Goal: Information Seeking & Learning: Check status

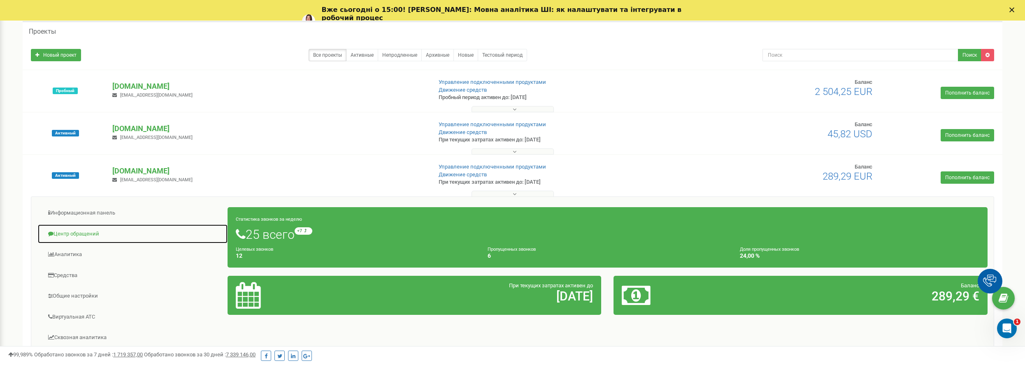
click at [79, 230] on link "Центр обращений" at bounding box center [132, 234] width 190 height 20
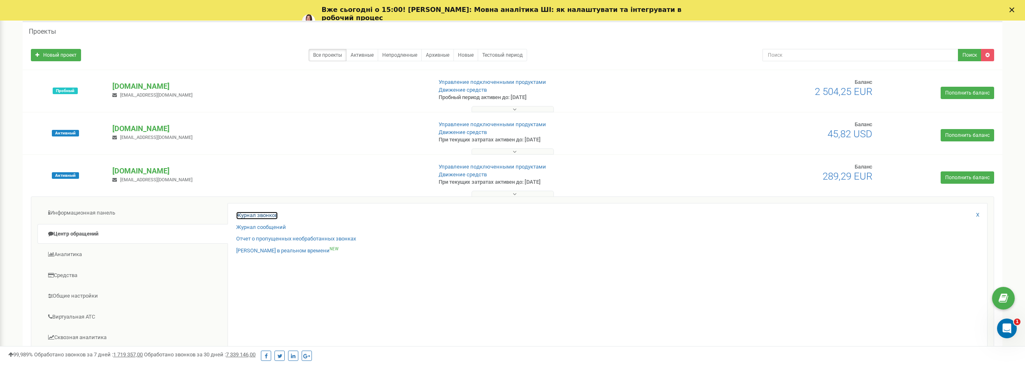
click at [269, 212] on link "Журнал звонков" at bounding box center [257, 216] width 42 height 8
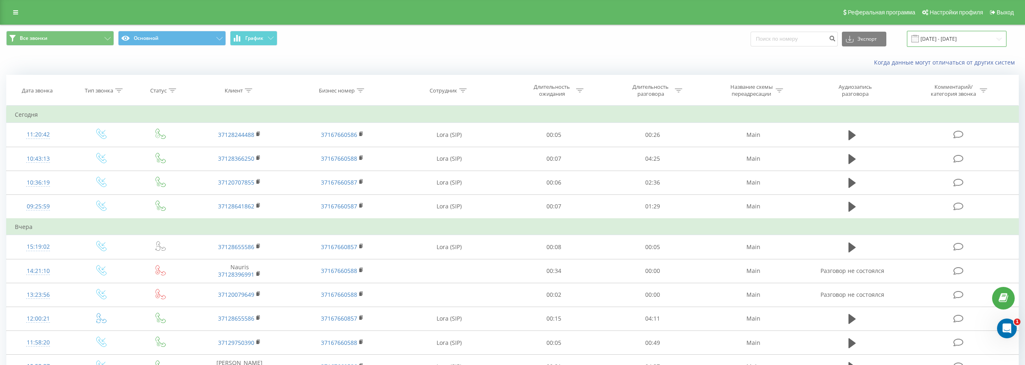
click at [951, 33] on input "[DATE] - [DATE]" at bounding box center [957, 39] width 100 height 16
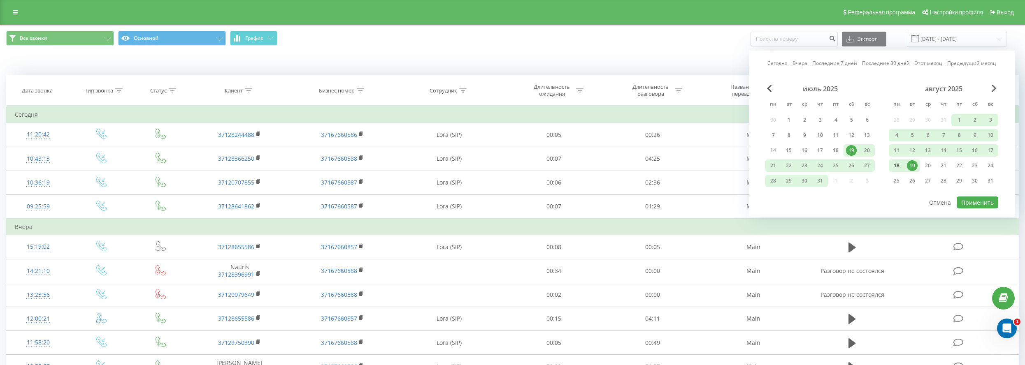
click at [901, 162] on div "18" at bounding box center [896, 165] width 11 height 11
click at [901, 162] on div "18" at bounding box center [896, 166] width 16 height 12
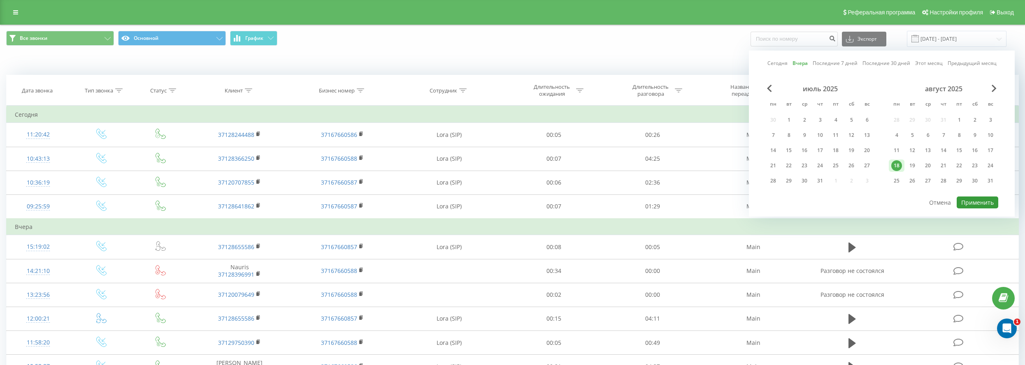
click at [972, 201] on button "Применить" at bounding box center [977, 203] width 42 height 12
type input "[DATE] - [DATE]"
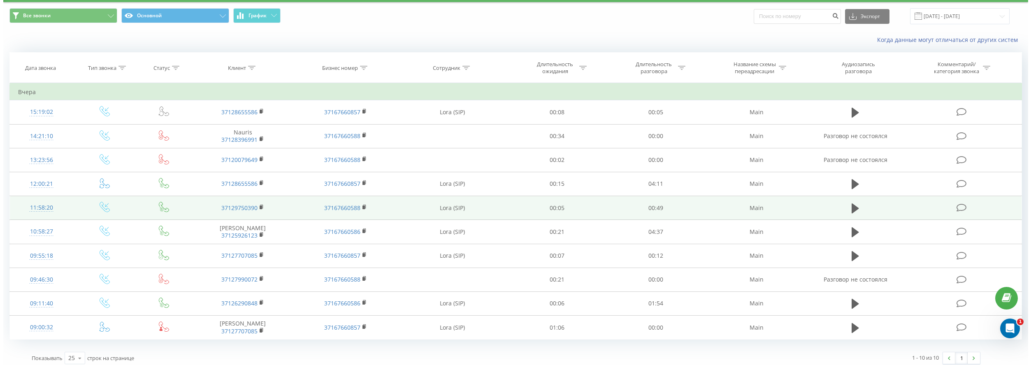
scroll to position [28, 0]
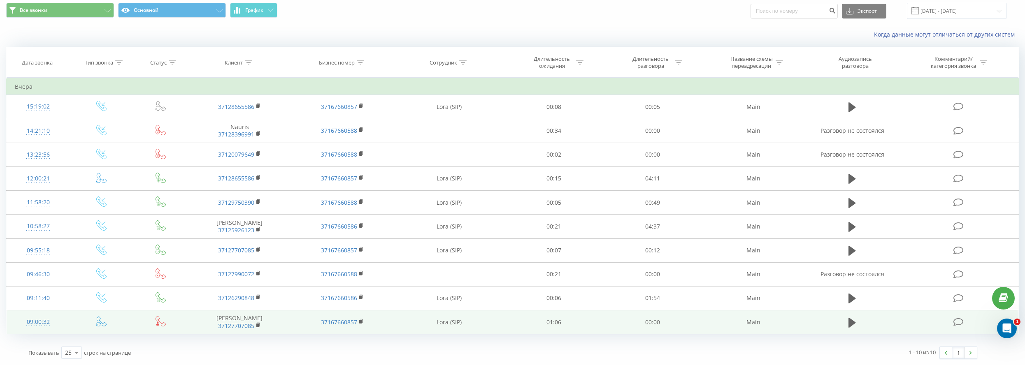
click at [37, 322] on div "09:00:32" at bounding box center [38, 322] width 46 height 16
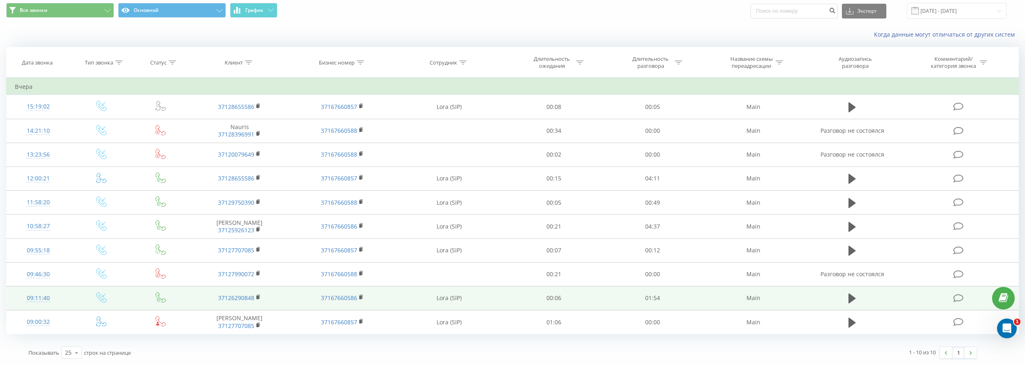
click at [44, 295] on div "09:11:40" at bounding box center [38, 298] width 46 height 16
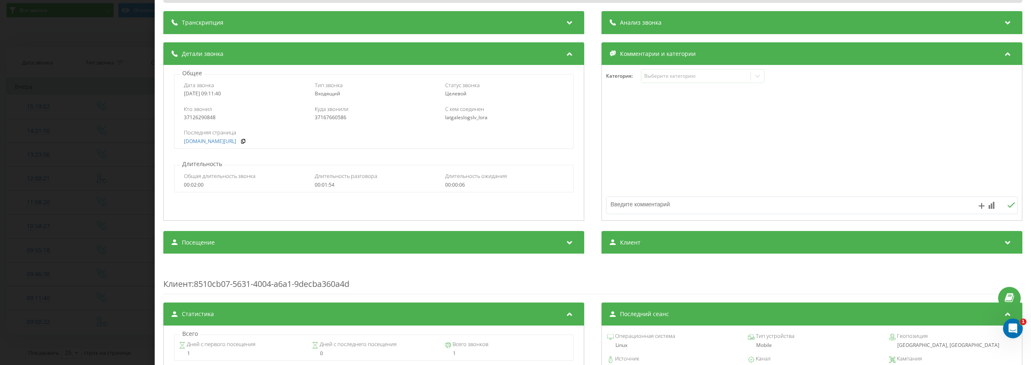
scroll to position [206, 0]
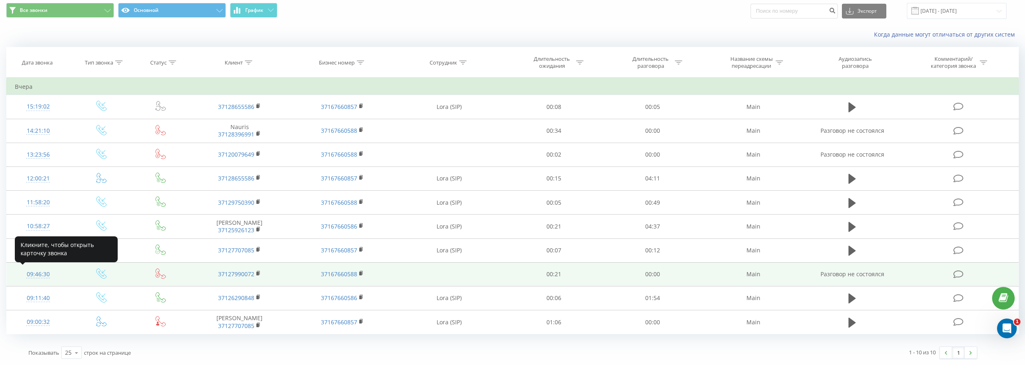
click at [31, 274] on div "09:46:30" at bounding box center [38, 275] width 46 height 16
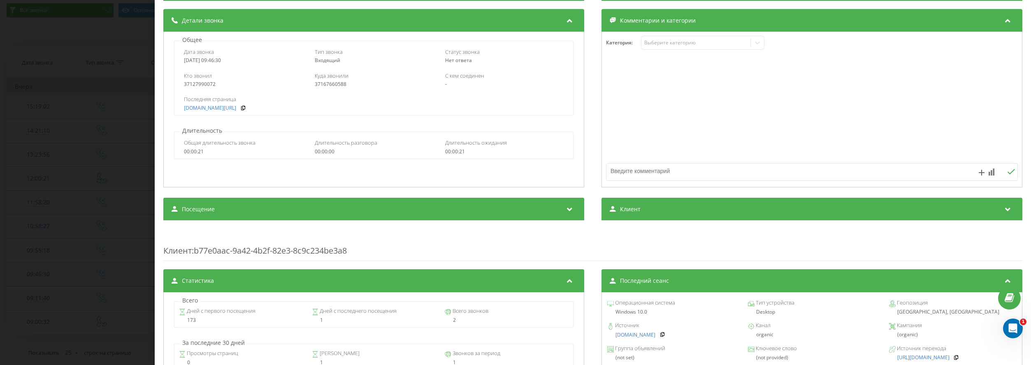
scroll to position [165, 0]
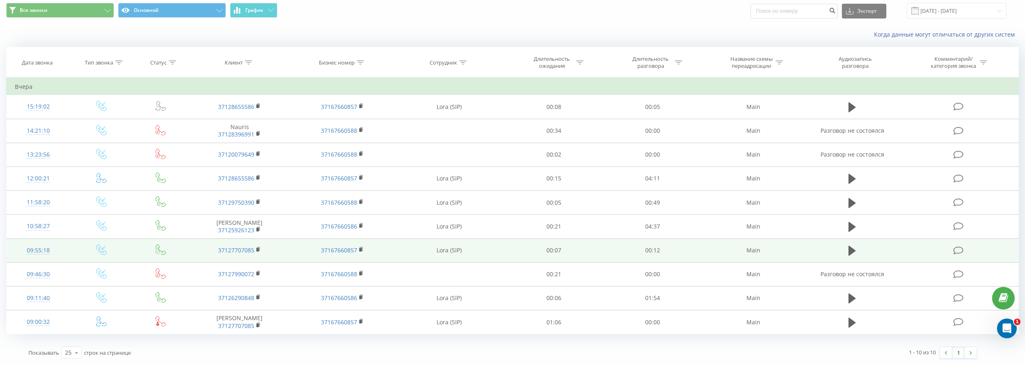
click at [37, 248] on div "09:55:18" at bounding box center [38, 251] width 46 height 16
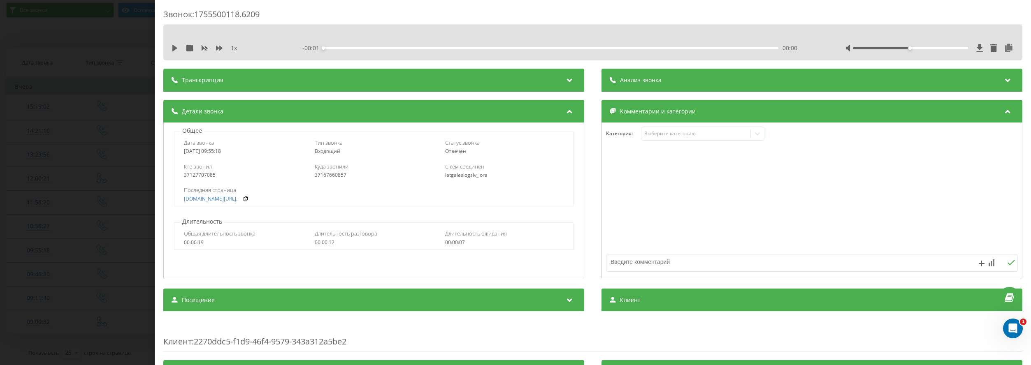
scroll to position [41, 0]
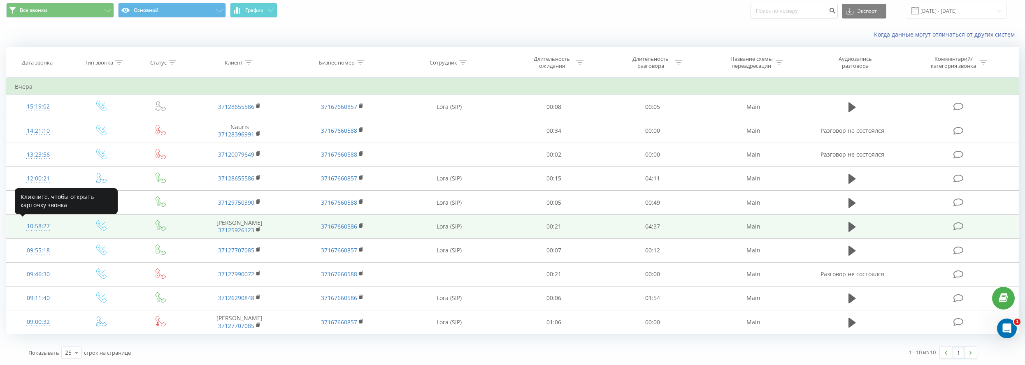
click at [39, 223] on div "10:58:27" at bounding box center [38, 226] width 46 height 16
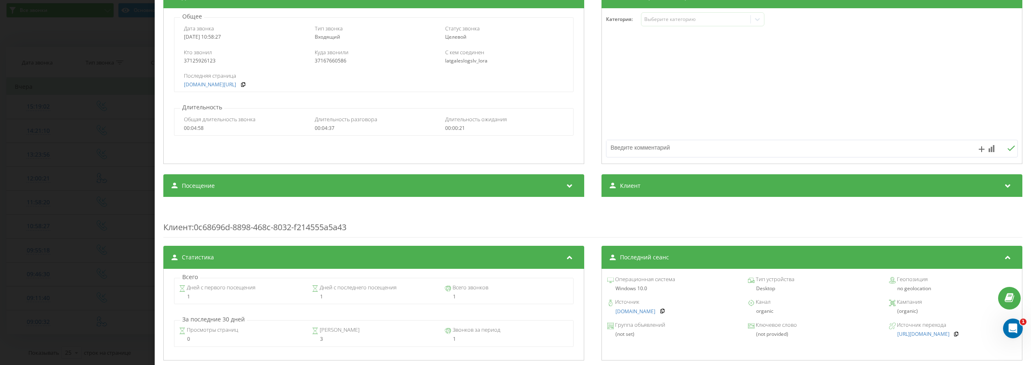
scroll to position [165, 0]
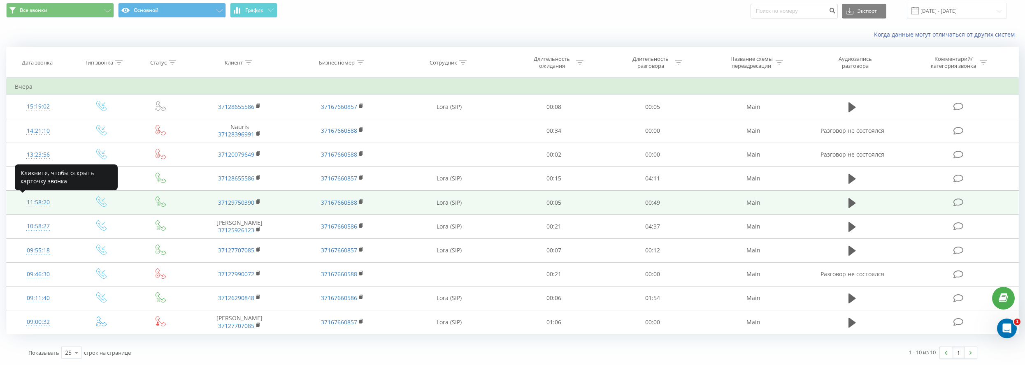
click at [41, 199] on div "11:58:20" at bounding box center [38, 203] width 46 height 16
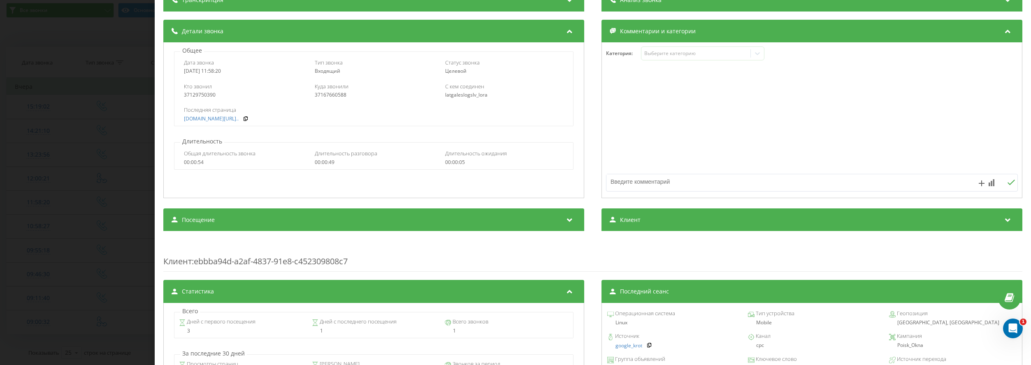
scroll to position [82, 0]
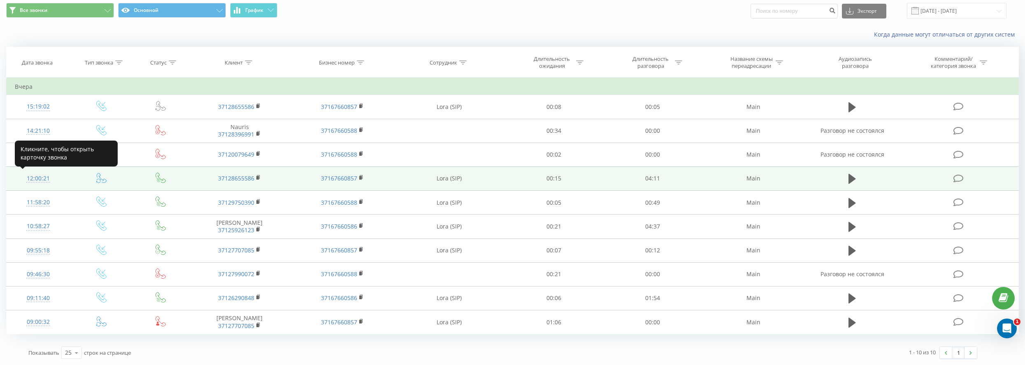
click at [33, 173] on div "12:00:21" at bounding box center [38, 179] width 46 height 16
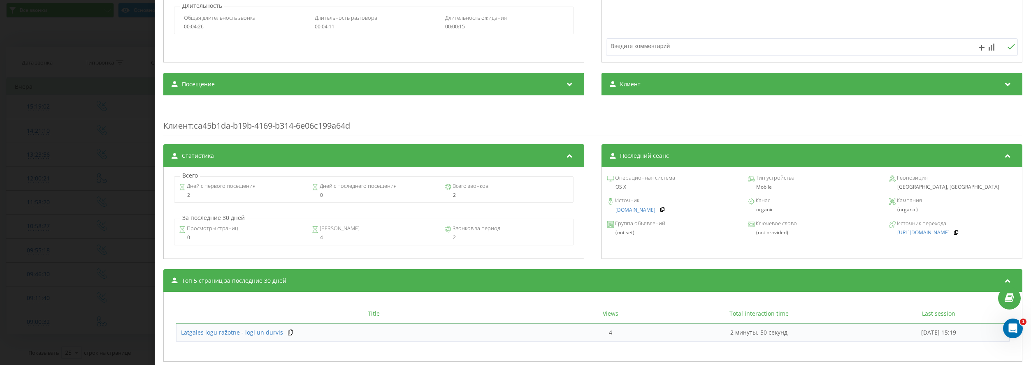
scroll to position [247, 0]
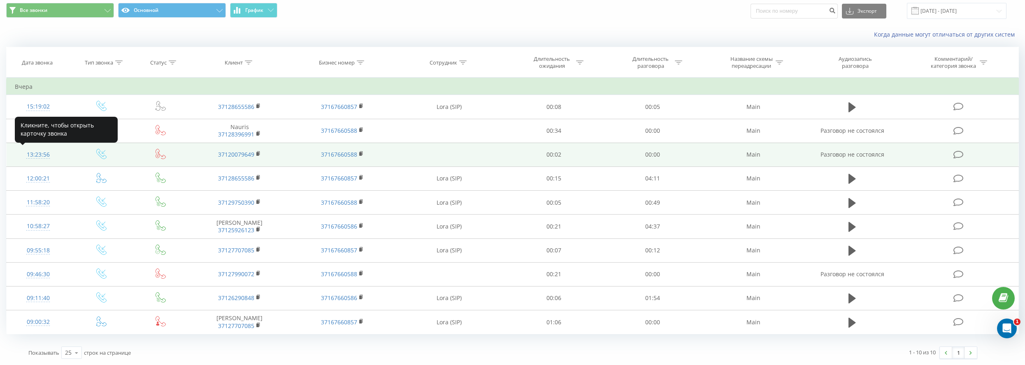
click at [49, 155] on div "13:23:56" at bounding box center [38, 155] width 46 height 16
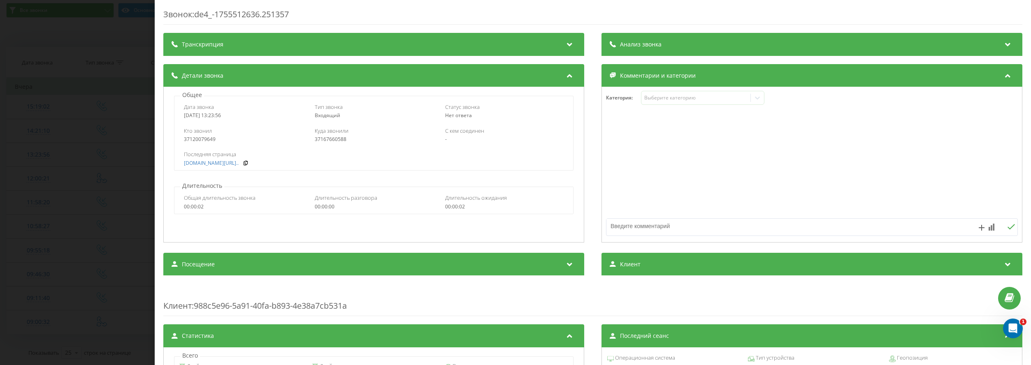
scroll to position [206, 0]
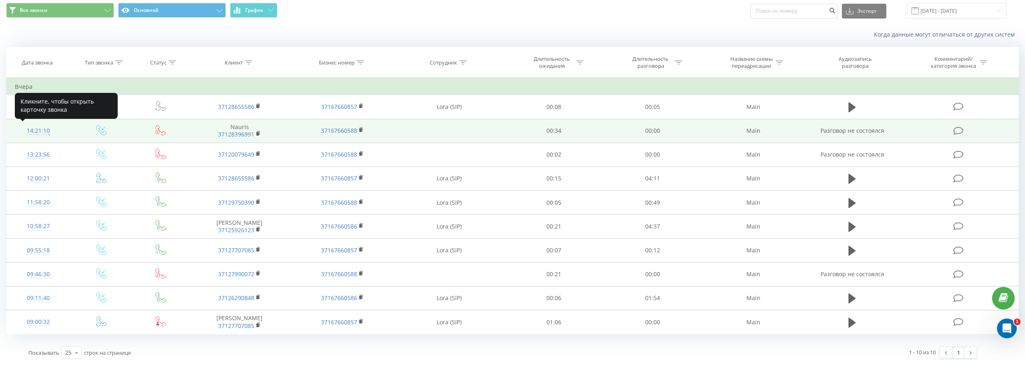
click at [46, 130] on div "14:21:10" at bounding box center [38, 131] width 46 height 16
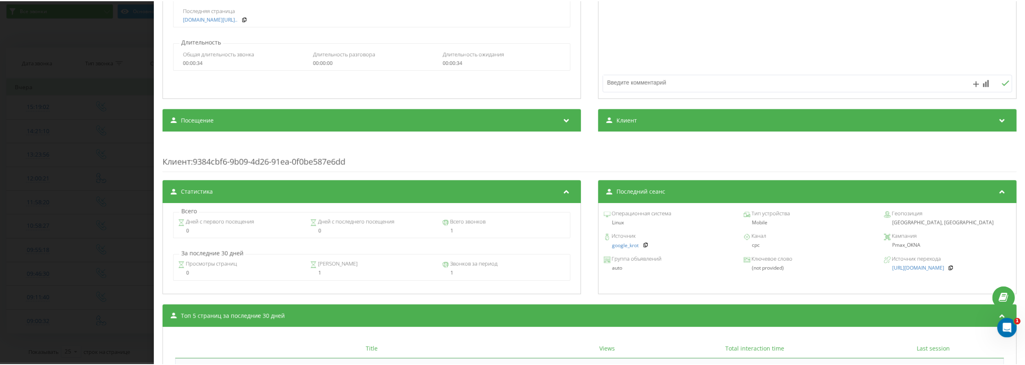
scroll to position [206, 0]
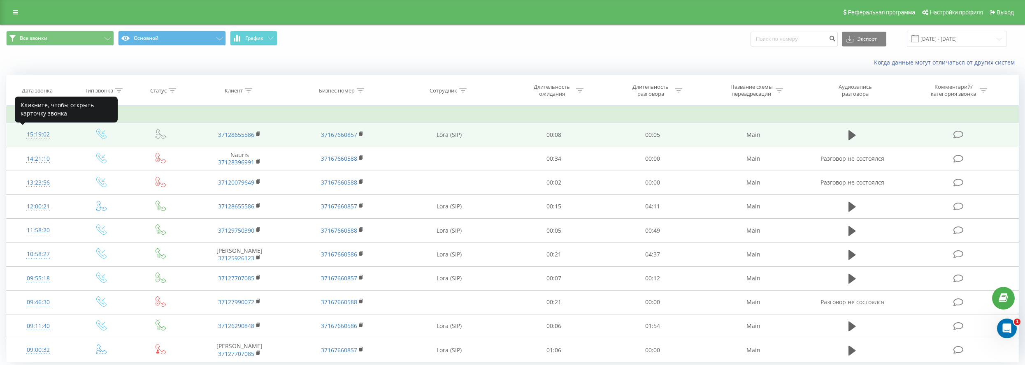
click at [37, 134] on div "15:19:02" at bounding box center [38, 135] width 46 height 16
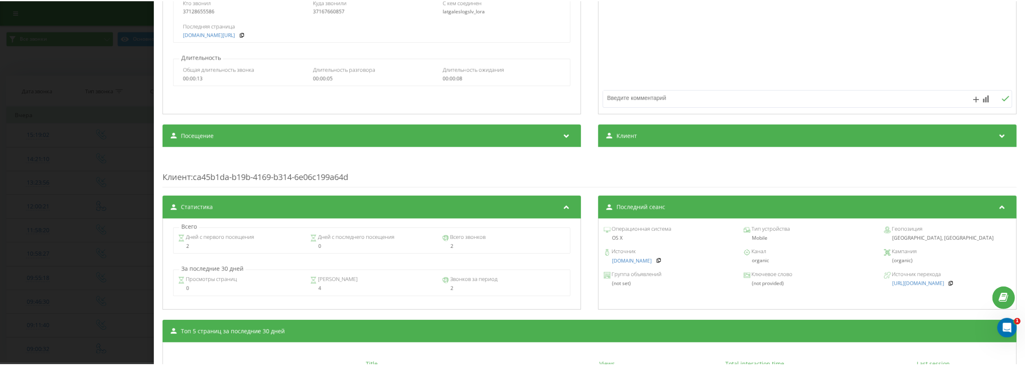
scroll to position [247, 0]
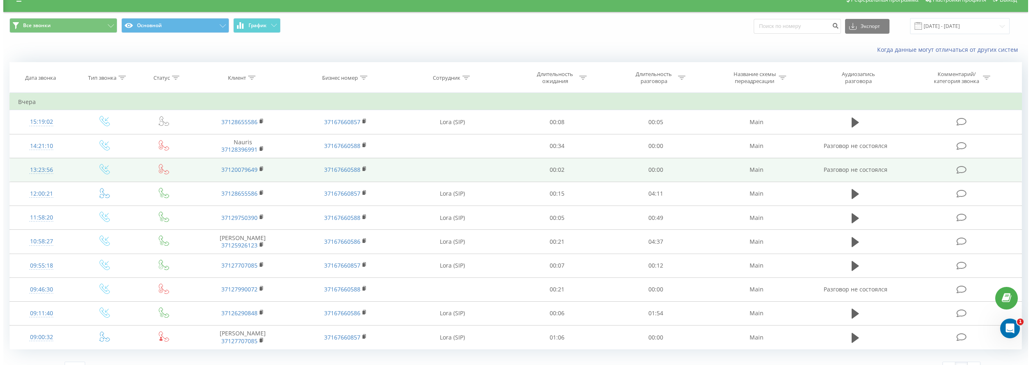
scroll to position [28, 0]
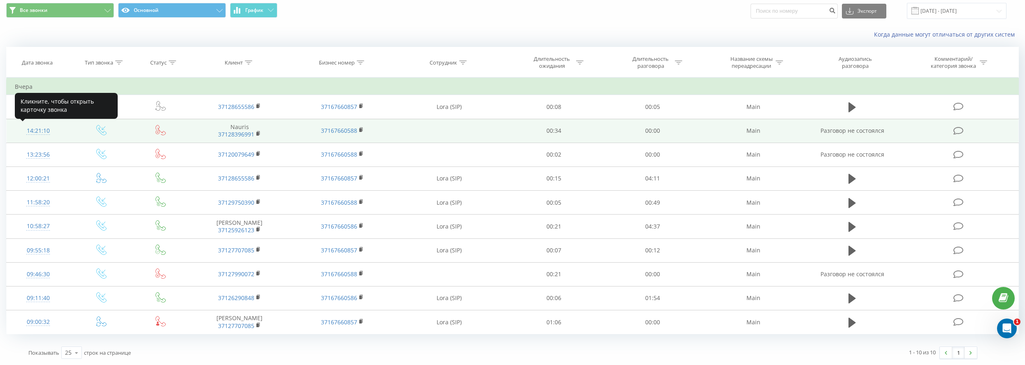
click at [34, 128] on div "14:21:10" at bounding box center [38, 131] width 46 height 16
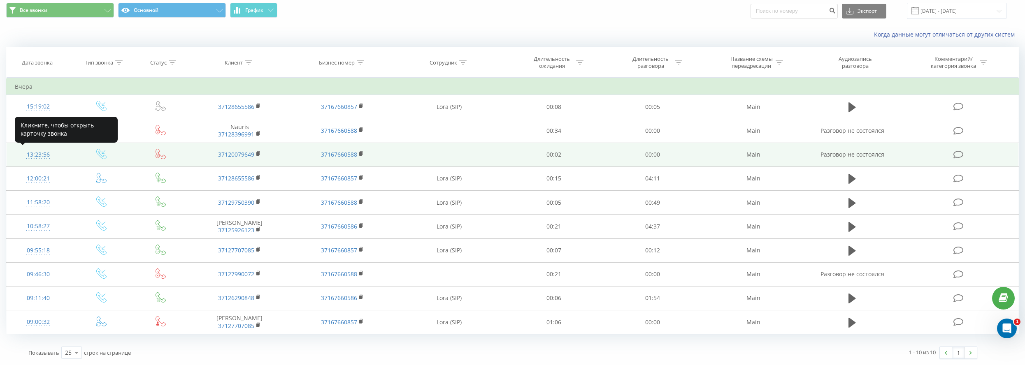
click at [42, 155] on div "13:23:56" at bounding box center [38, 155] width 46 height 16
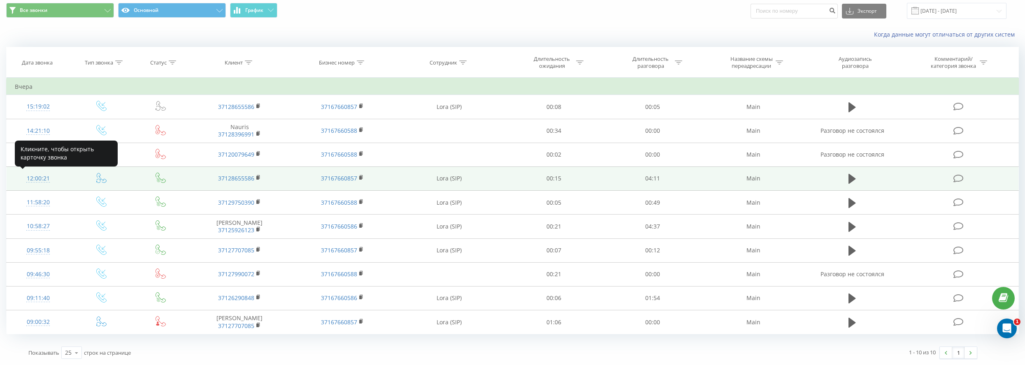
click at [35, 179] on div "12:00:21" at bounding box center [38, 179] width 46 height 16
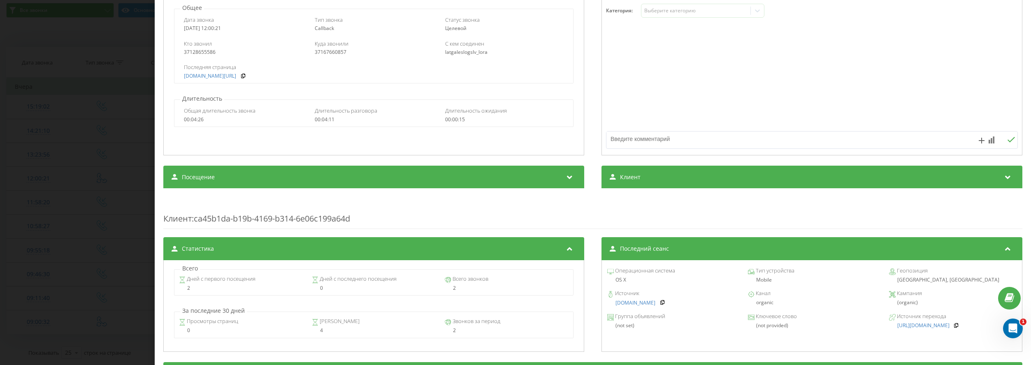
scroll to position [123, 0]
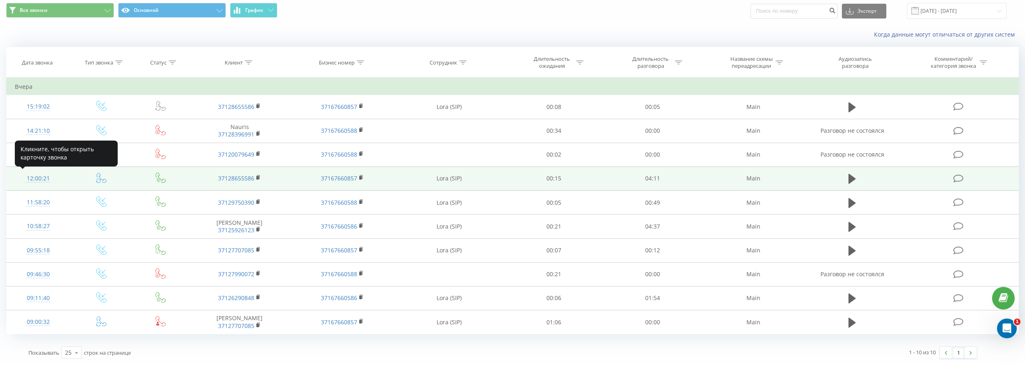
click at [31, 180] on div "12:00:21" at bounding box center [38, 179] width 46 height 16
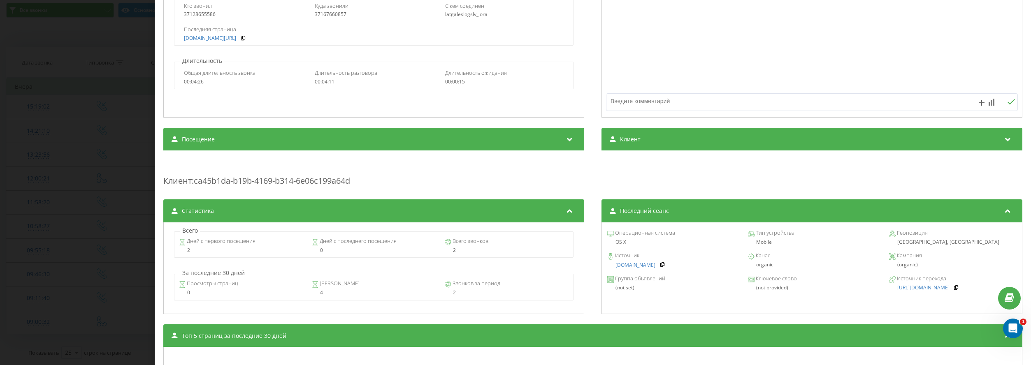
scroll to position [165, 0]
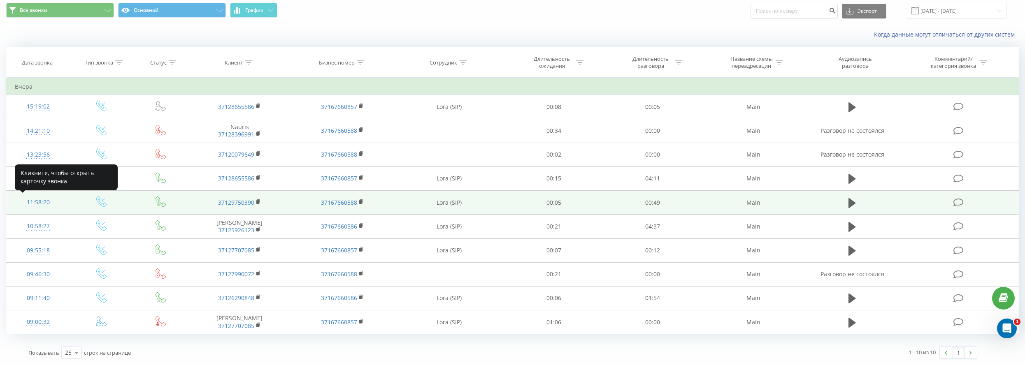
click at [38, 205] on div "11:58:20" at bounding box center [38, 203] width 46 height 16
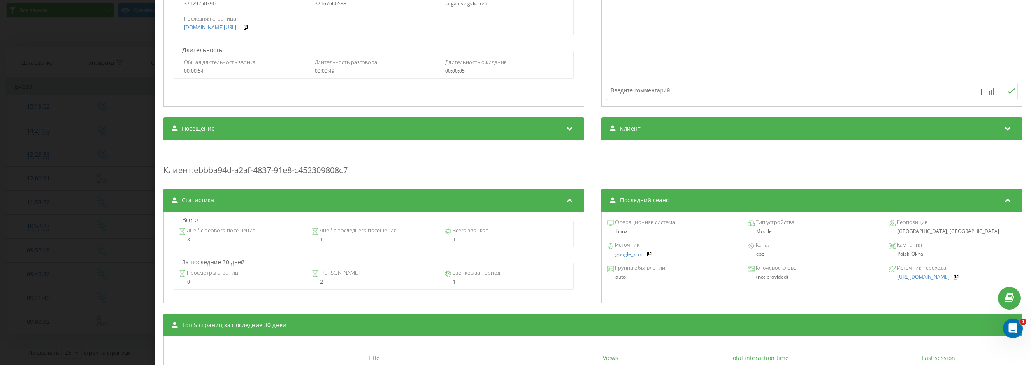
scroll to position [206, 0]
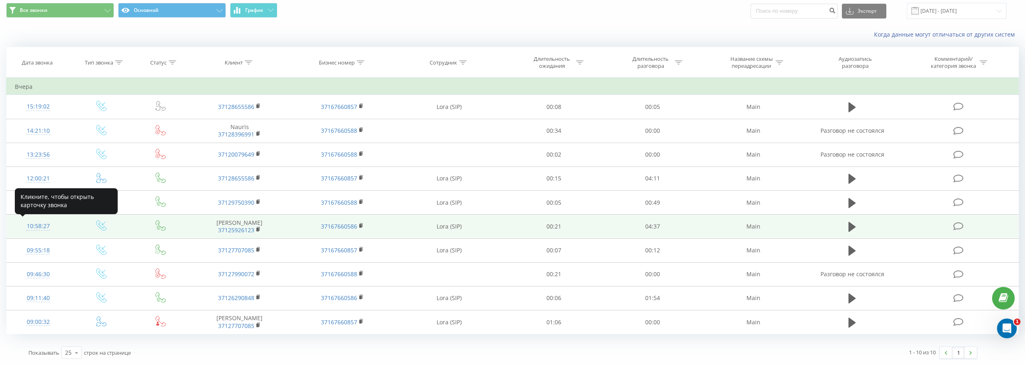
click at [31, 225] on div "10:58:27" at bounding box center [38, 226] width 46 height 16
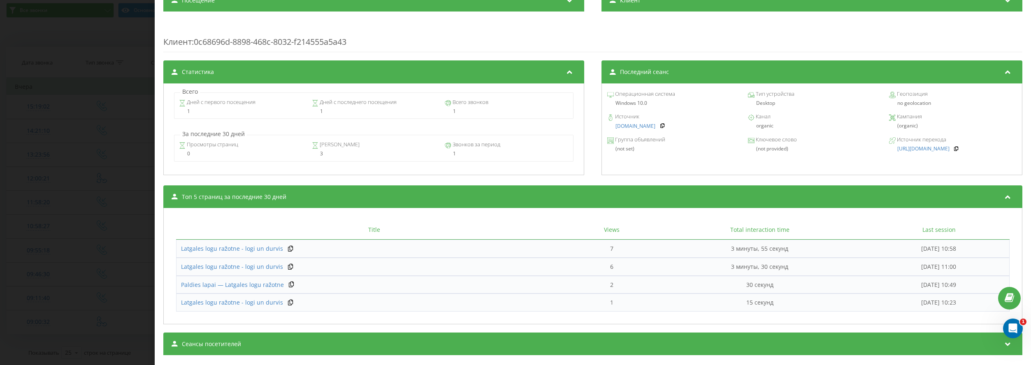
scroll to position [315, 0]
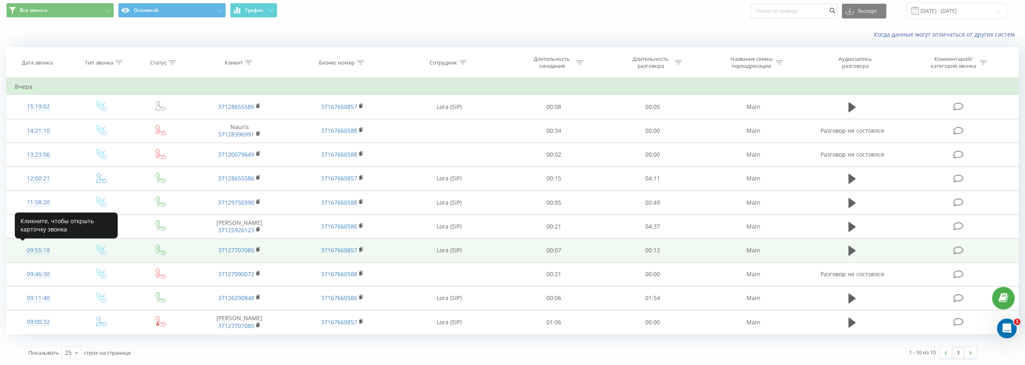
click at [30, 251] on div "09:55:18" at bounding box center [38, 251] width 46 height 16
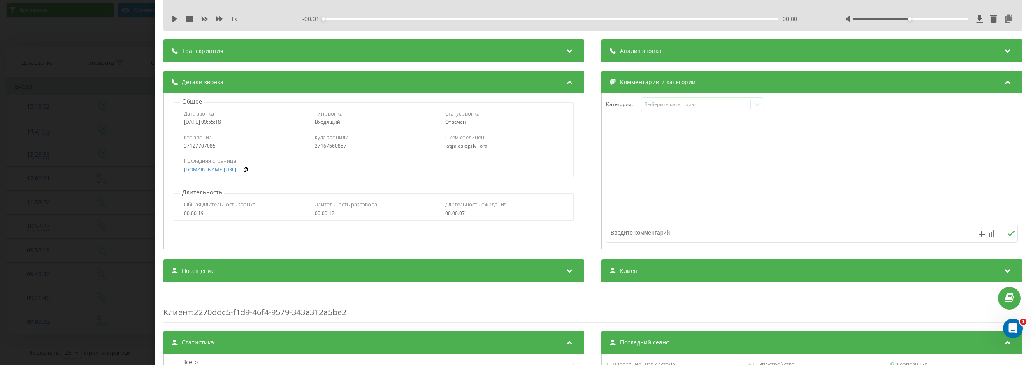
scroll to position [82, 0]
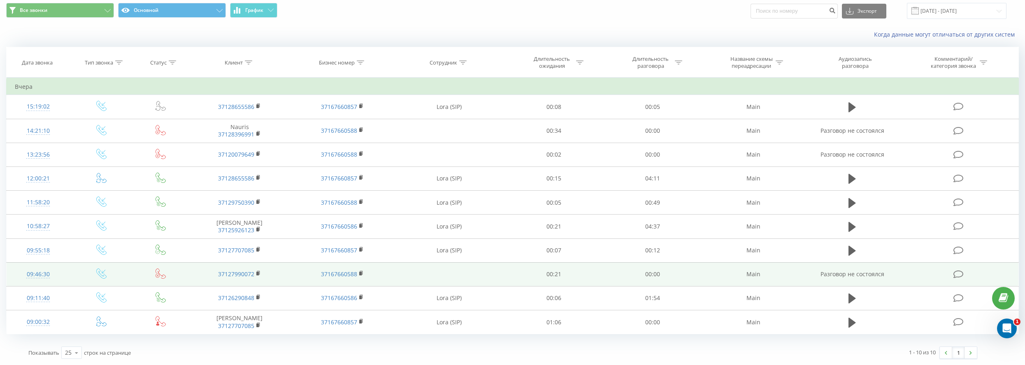
click at [32, 279] on div "09:46:30" at bounding box center [38, 275] width 46 height 16
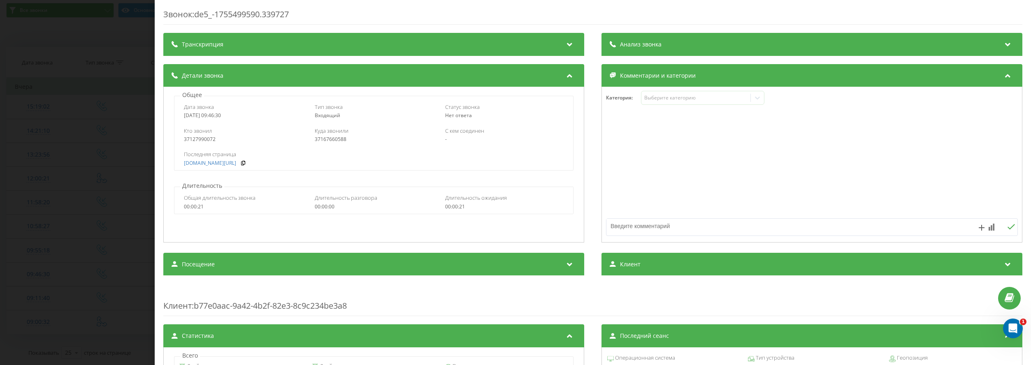
scroll to position [165, 0]
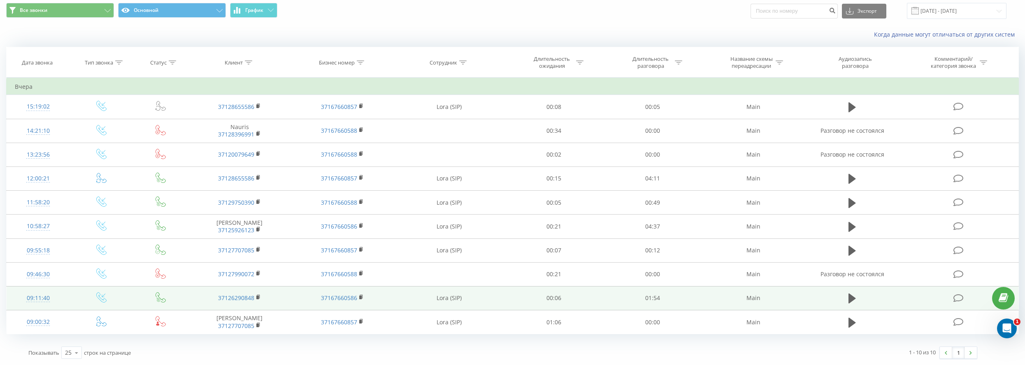
click at [30, 295] on div "09:11:40" at bounding box center [38, 298] width 46 height 16
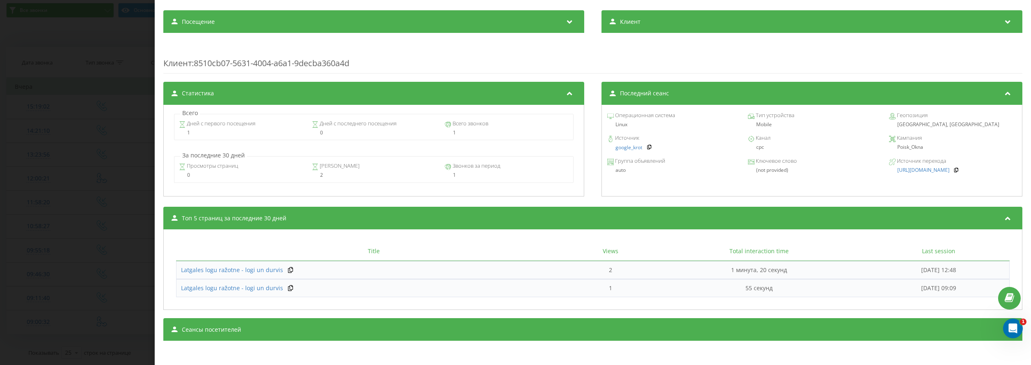
scroll to position [279, 0]
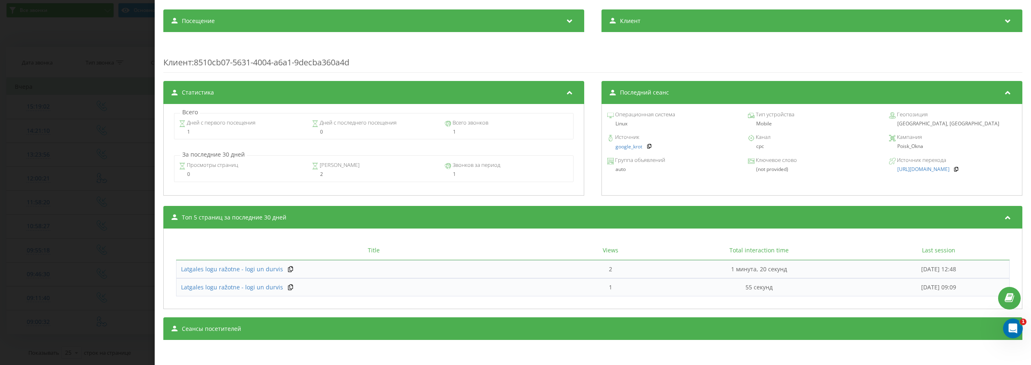
click at [91, 288] on div "Звонок : de5_-1755497500.333891 1 x - 01:54 00:00 00:00 Транскрипция Для анализ…" at bounding box center [515, 182] width 1031 height 365
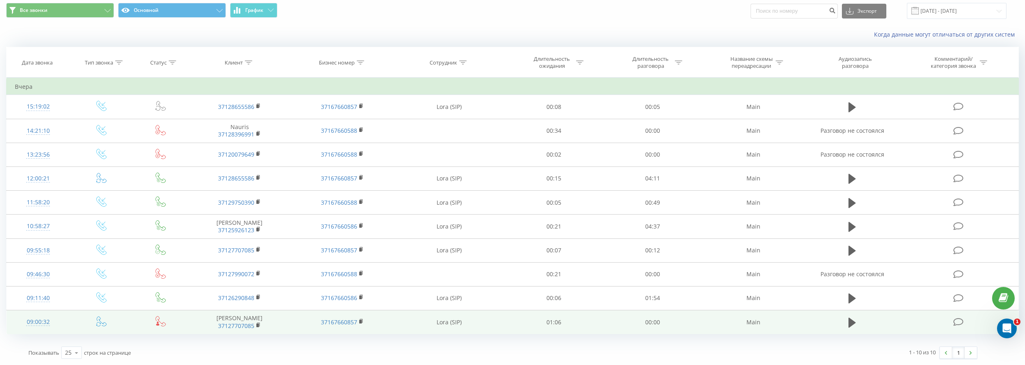
click at [41, 320] on div "09:00:32" at bounding box center [38, 322] width 46 height 16
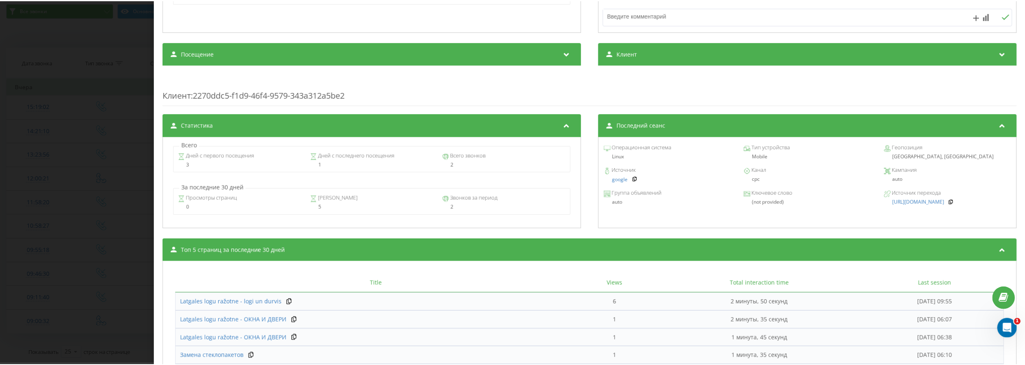
scroll to position [123, 0]
